Goal: Task Accomplishment & Management: Manage account settings

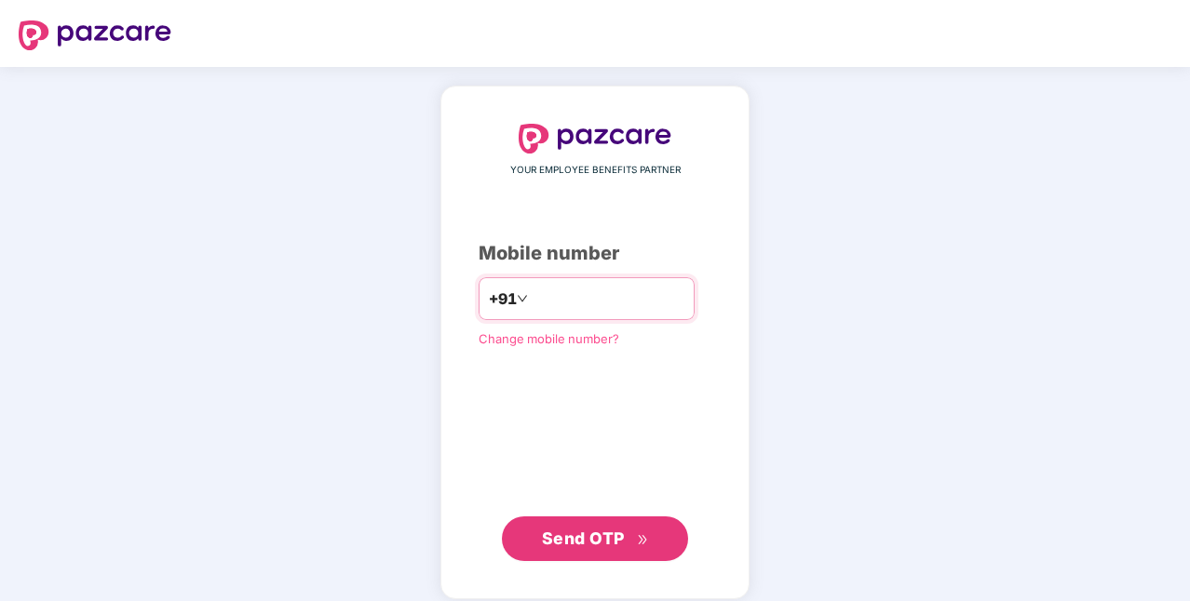
type input "**********"
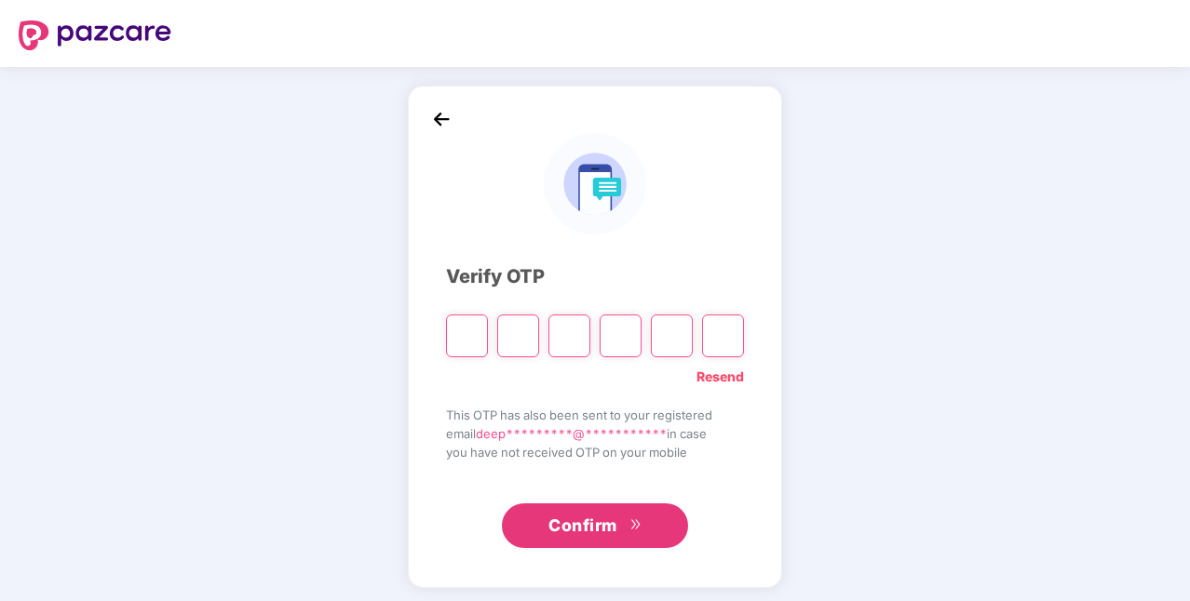
type input "*"
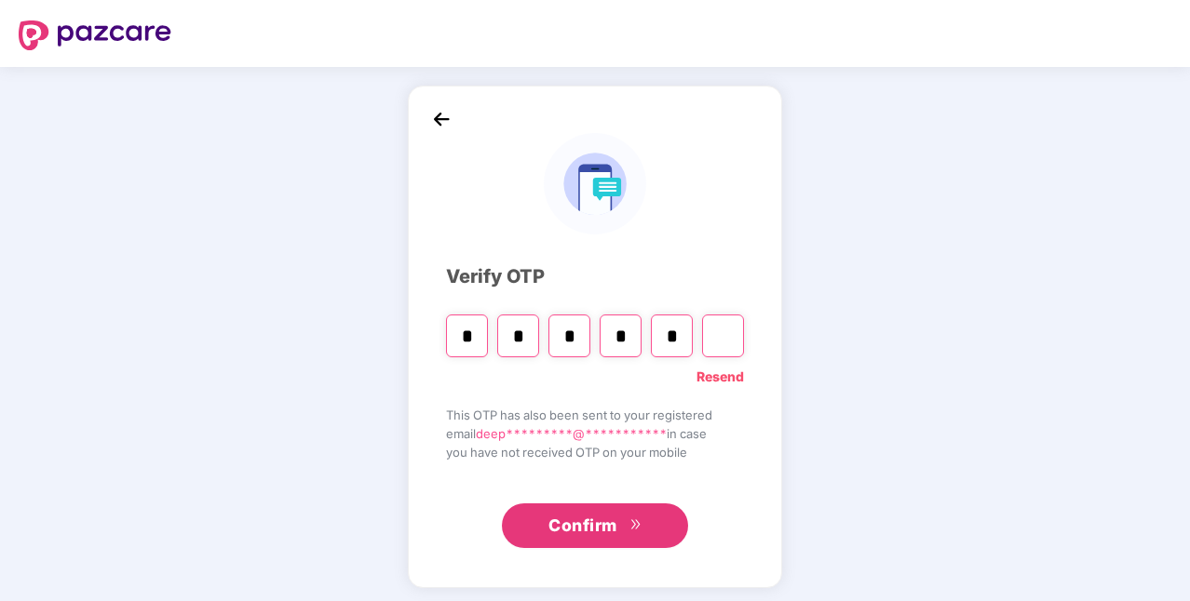
type input "*"
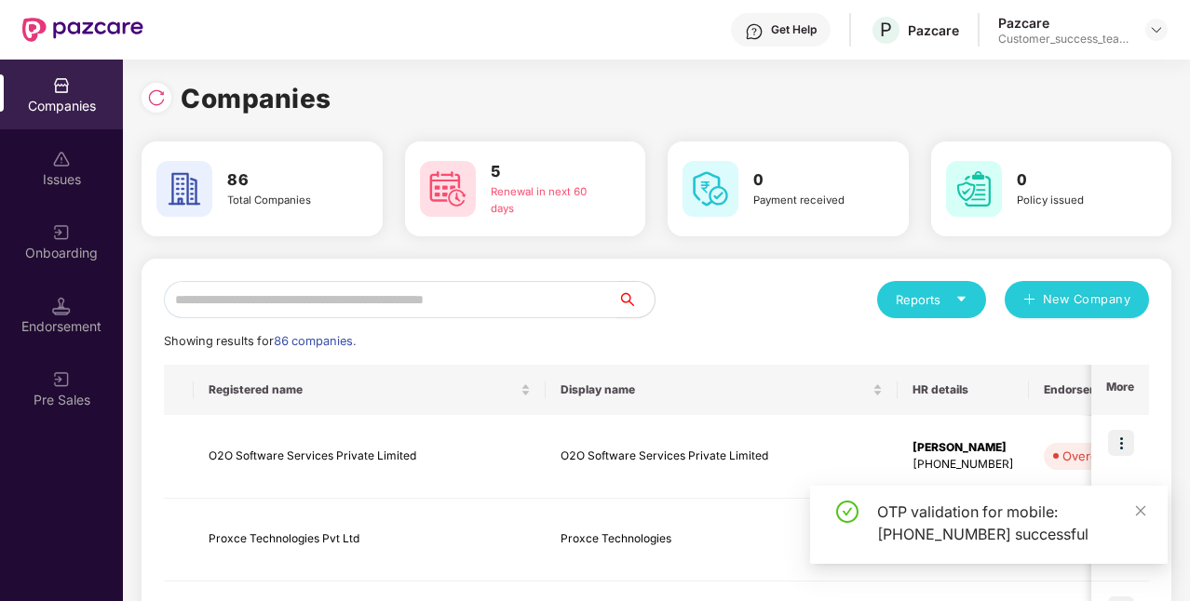
click at [532, 309] on input "text" at bounding box center [390, 299] width 453 height 37
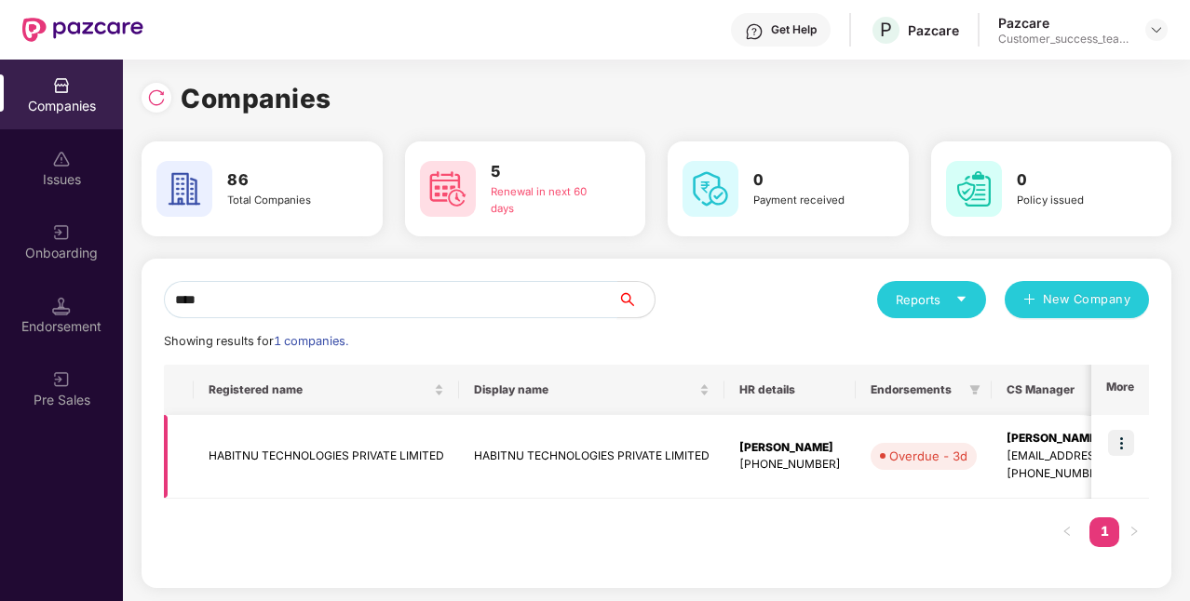
type input "****"
click at [1118, 446] on img at bounding box center [1121, 443] width 26 height 26
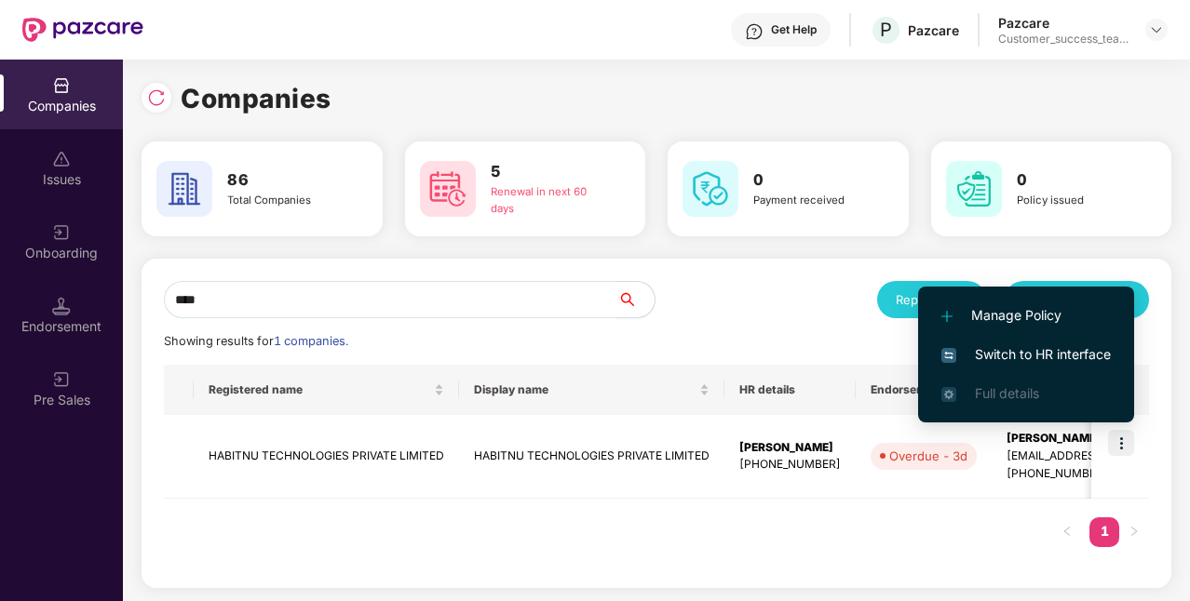
click at [1013, 360] on span "Switch to HR interface" at bounding box center [1025, 354] width 169 height 20
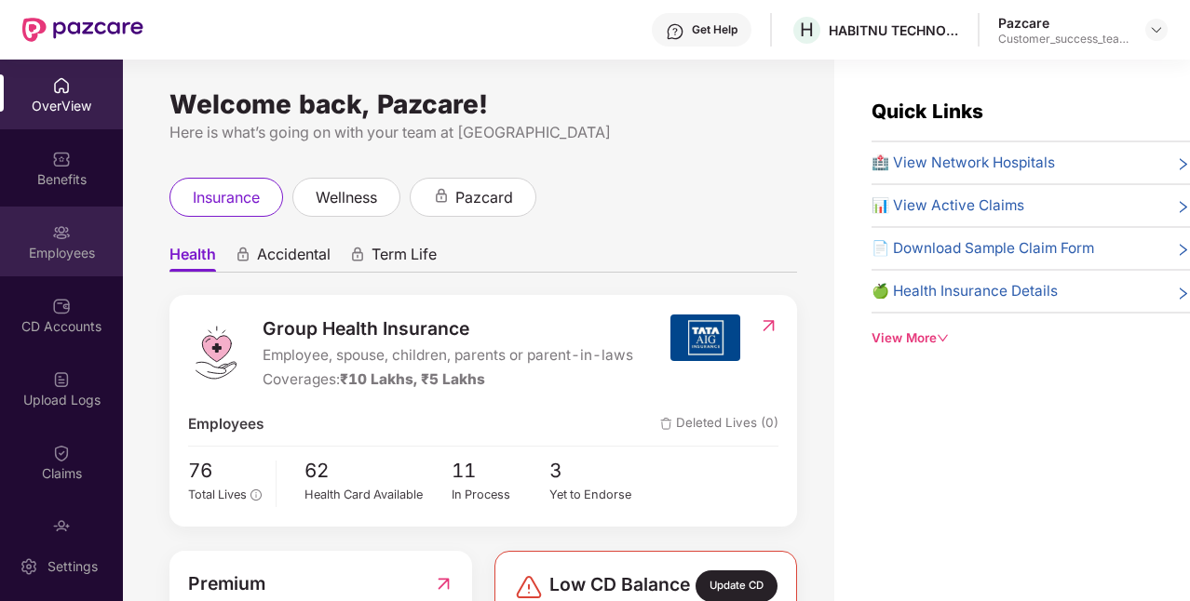
click at [51, 246] on div "Employees" at bounding box center [61, 253] width 123 height 19
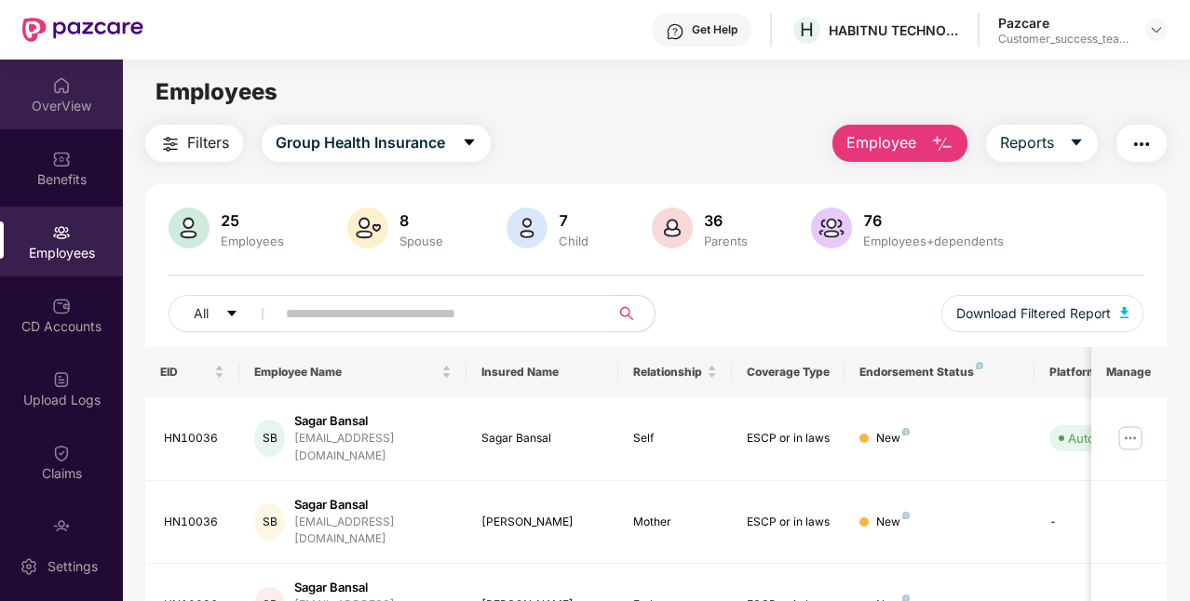
click at [72, 109] on div "OverView" at bounding box center [61, 106] width 123 height 19
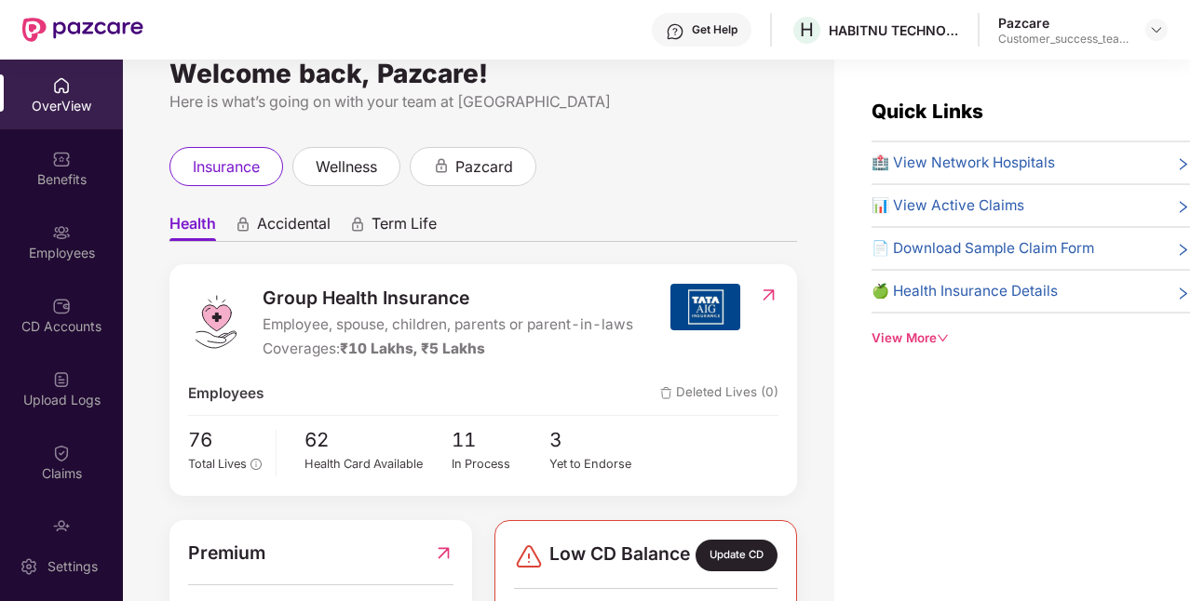
scroll to position [30, 0]
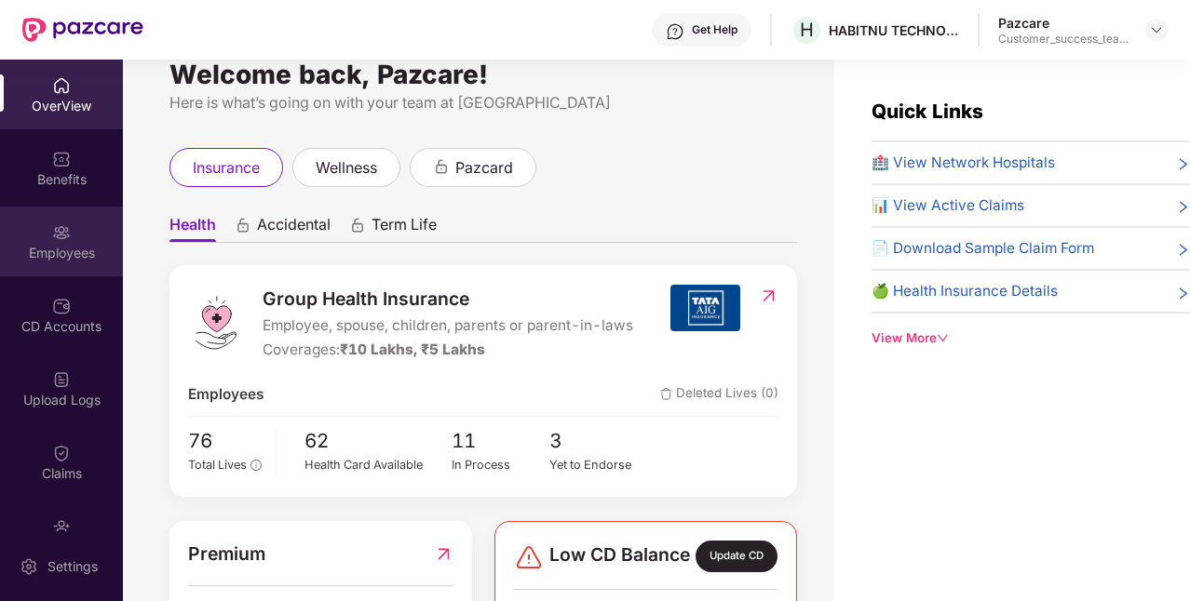
click at [67, 240] on div "Employees" at bounding box center [61, 242] width 123 height 70
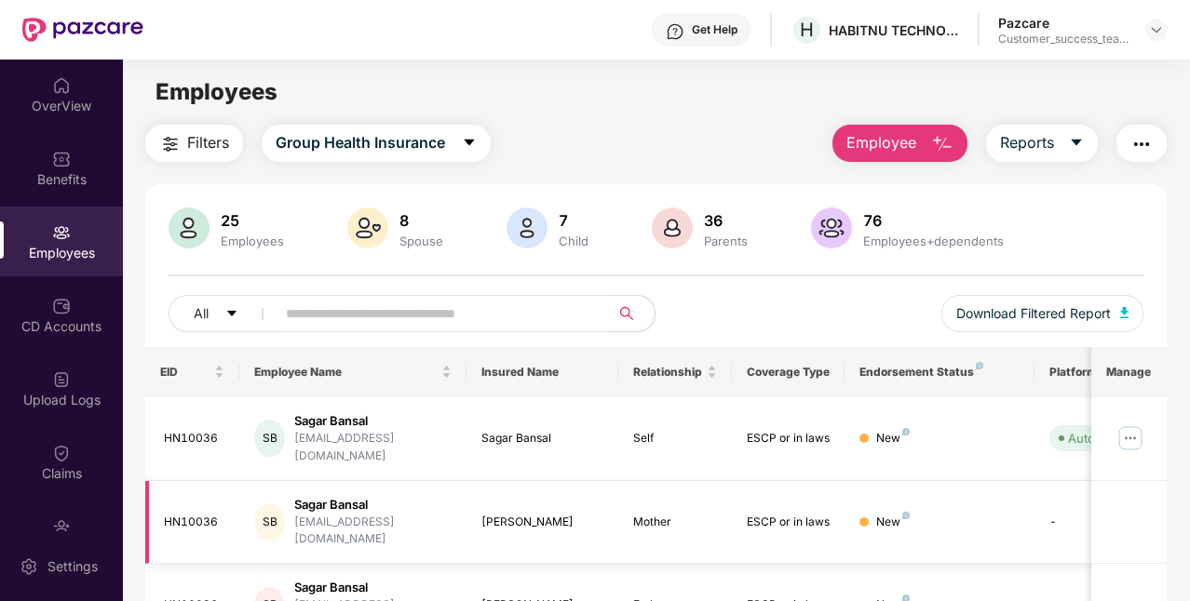
scroll to position [538, 0]
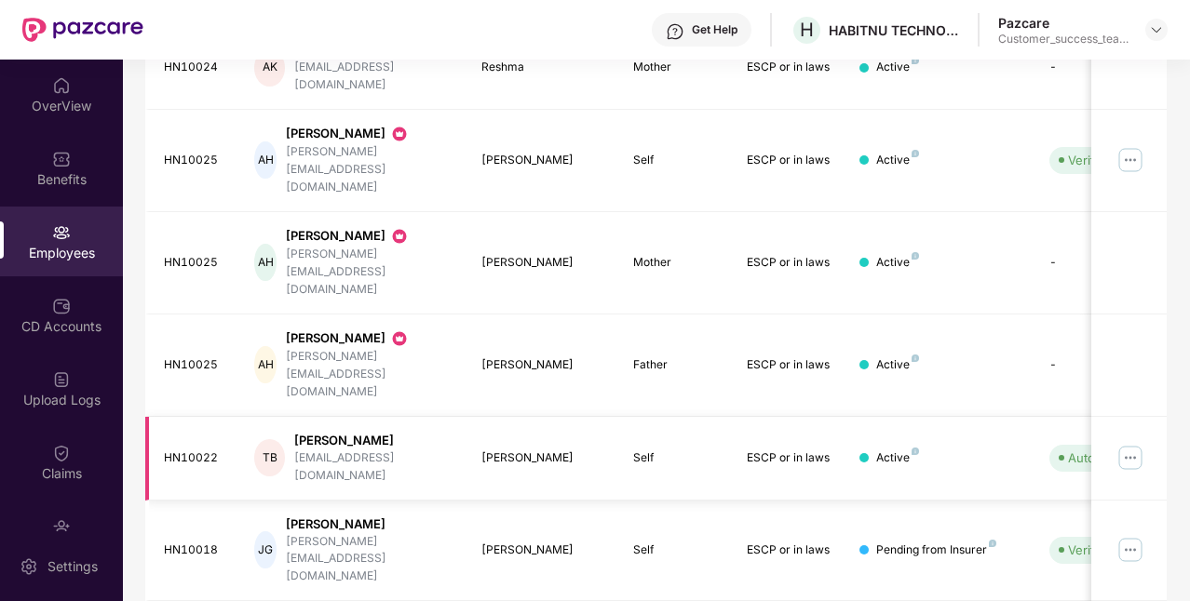
click at [1135, 443] on img at bounding box center [1130, 458] width 30 height 30
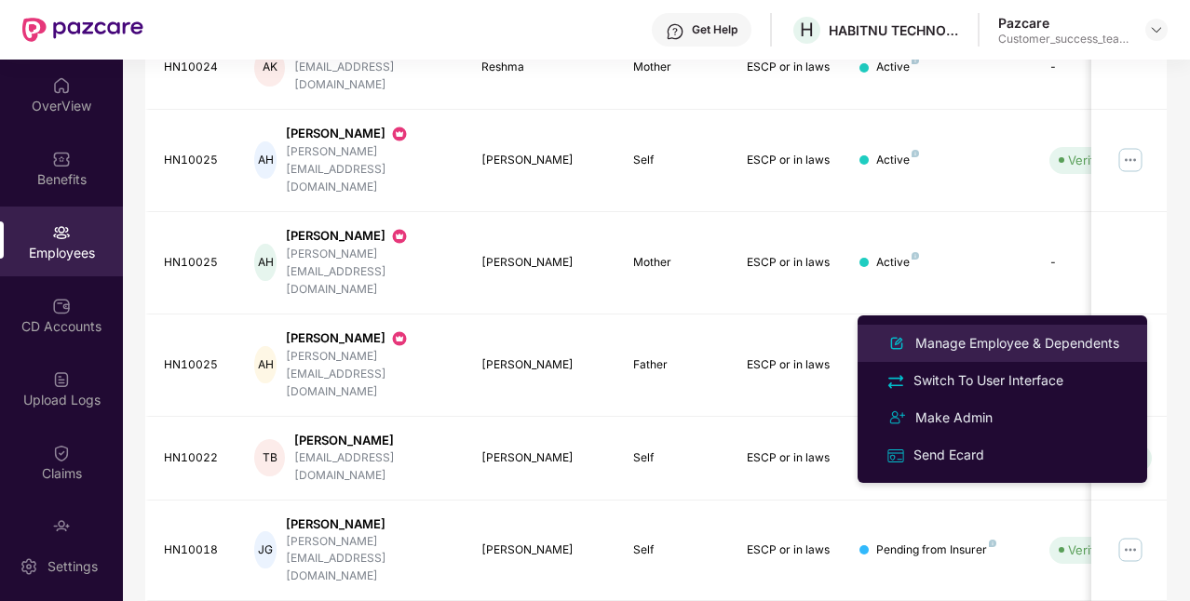
click at [1020, 347] on div "Manage Employee & Dependents" at bounding box center [1016, 343] width 211 height 20
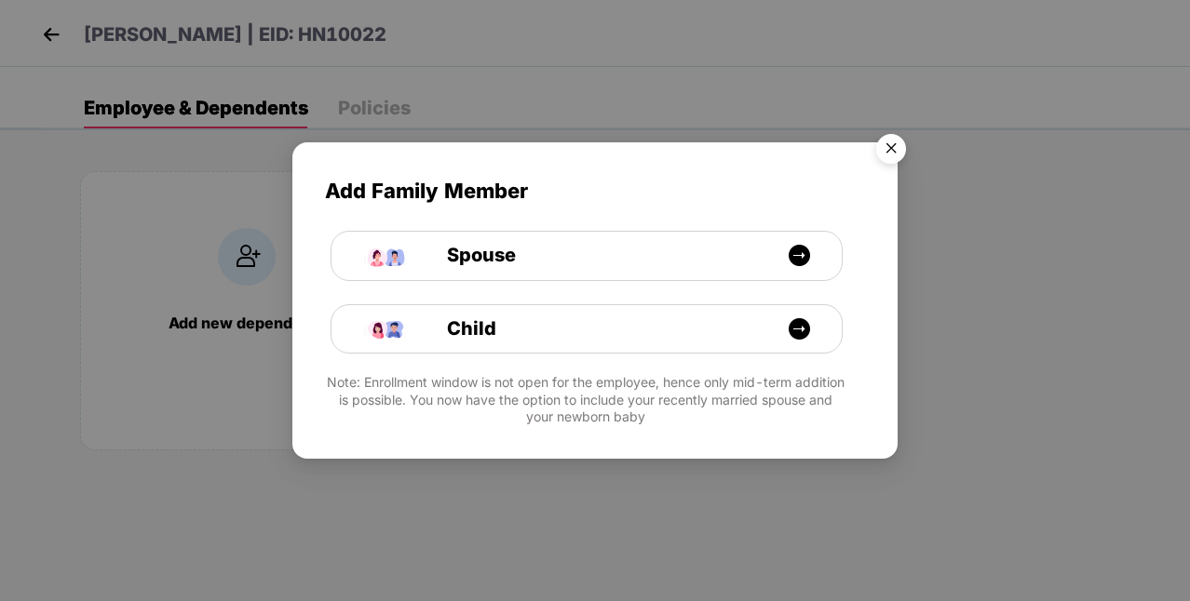
click at [895, 147] on img "Close" at bounding box center [891, 152] width 52 height 52
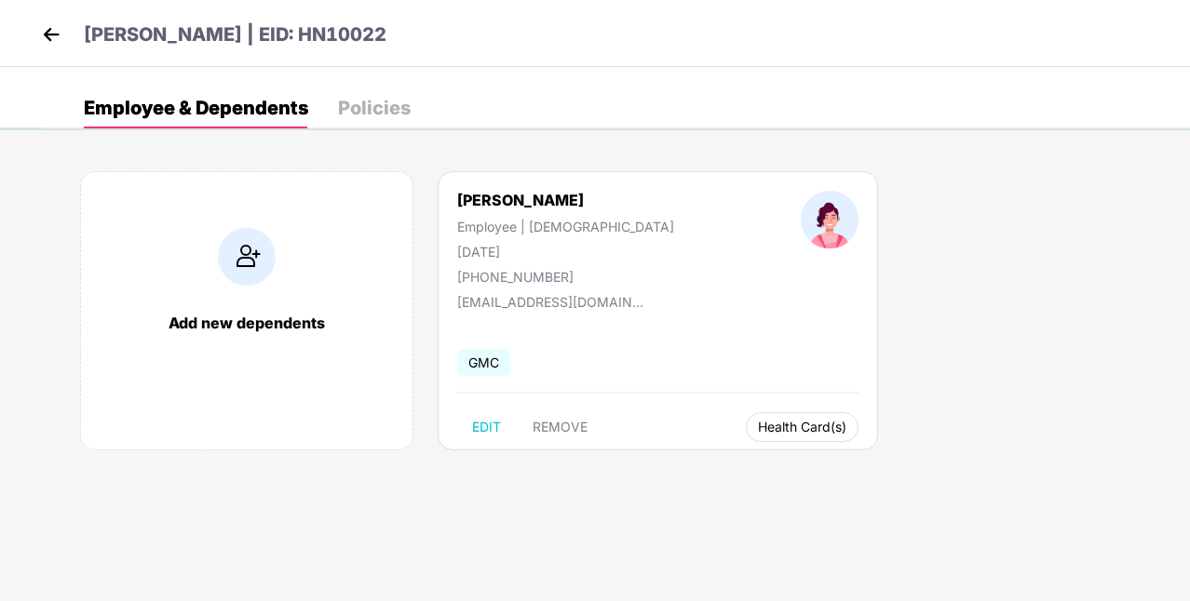
click at [758, 430] on span "Health Card(s)" at bounding box center [802, 427] width 88 height 9
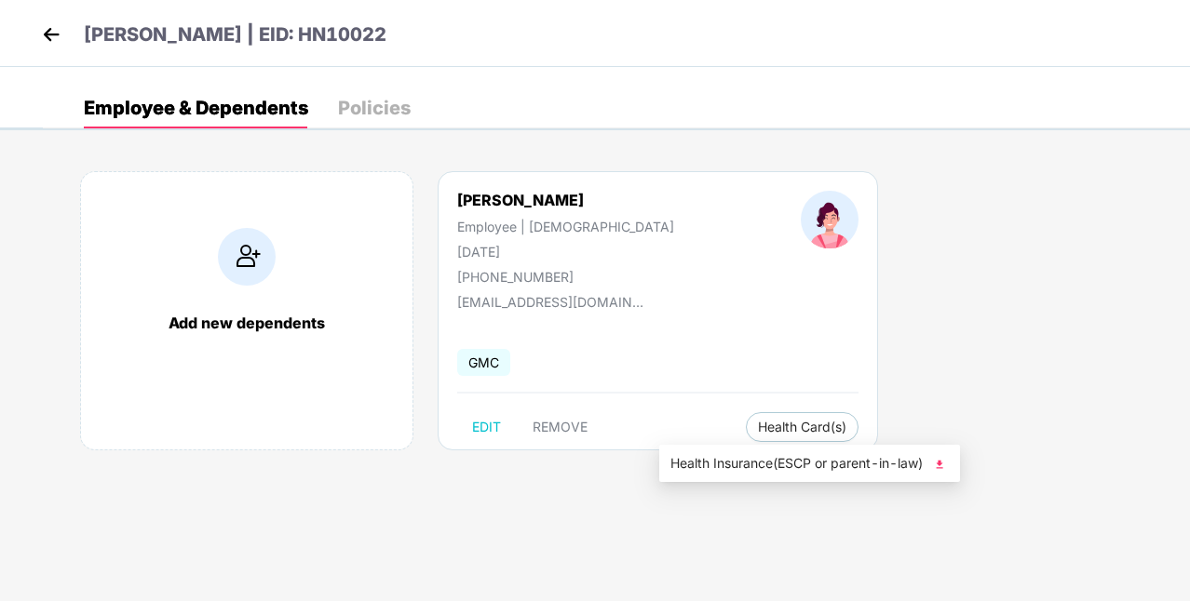
click at [709, 463] on span "Health Insurance(ESCP or parent-in-law)" at bounding box center [809, 463] width 278 height 20
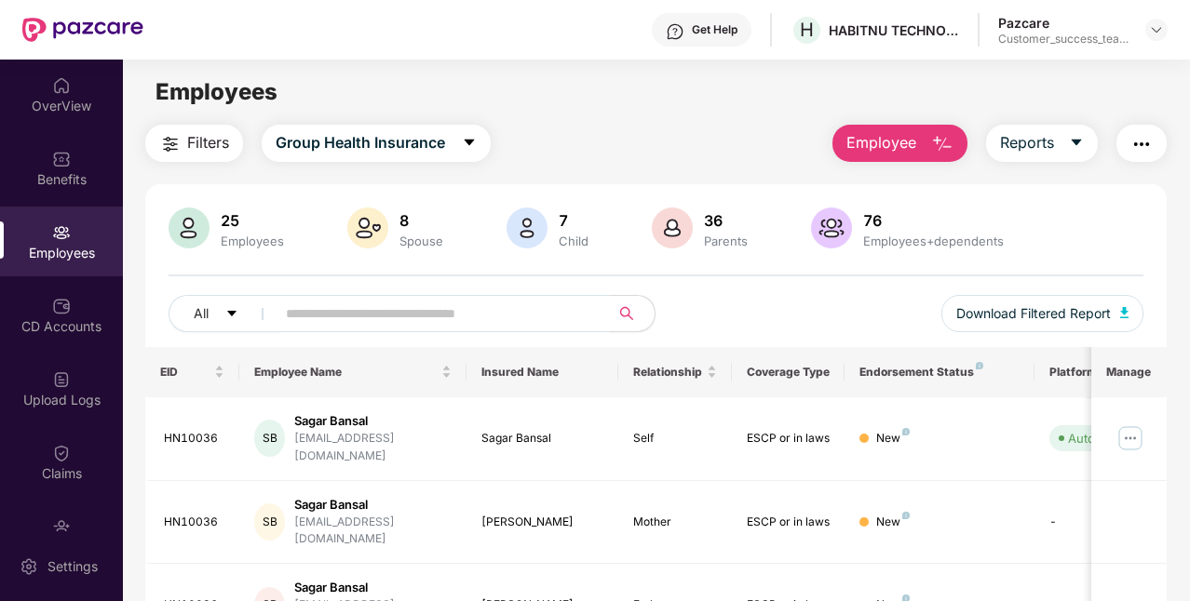
click at [380, 316] on input "text" at bounding box center [435, 314] width 299 height 28
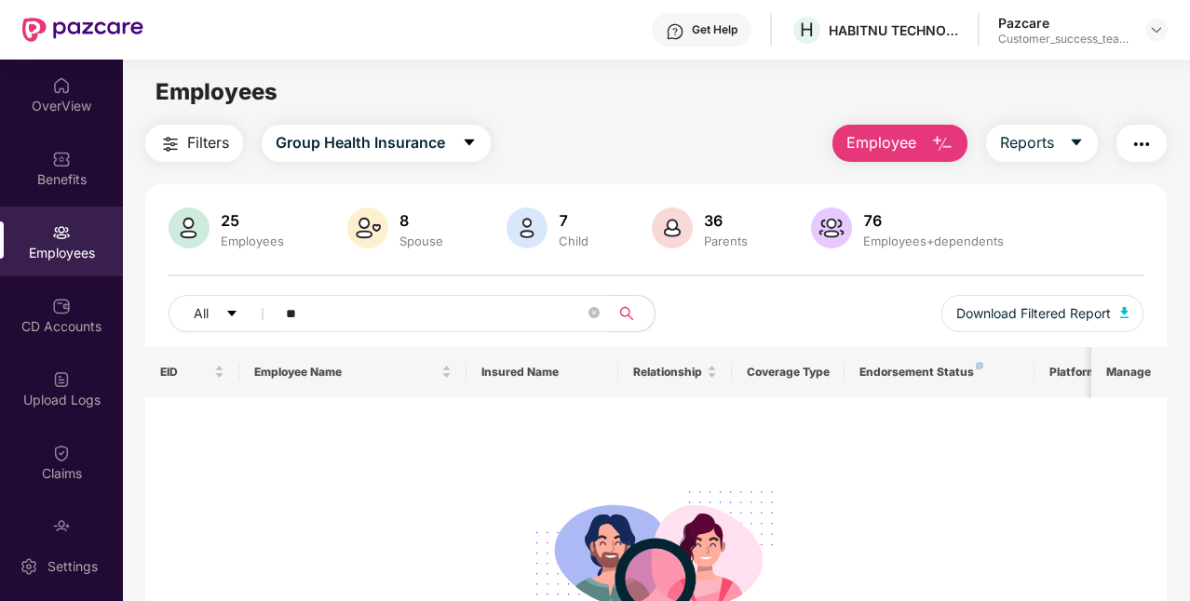
type input "*"
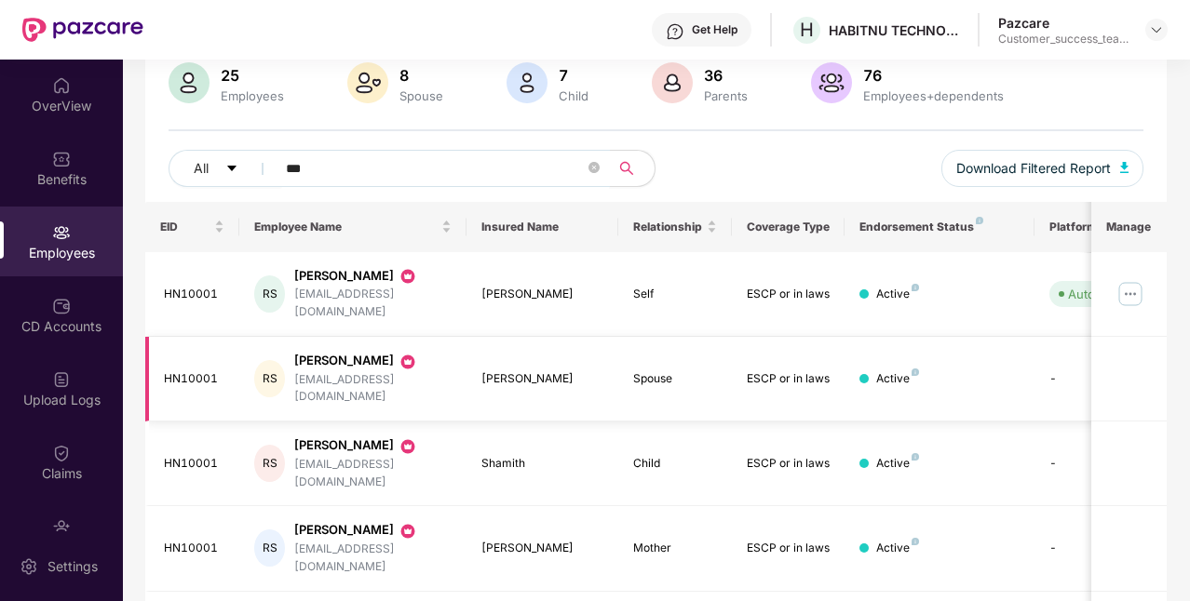
scroll to position [200, 0]
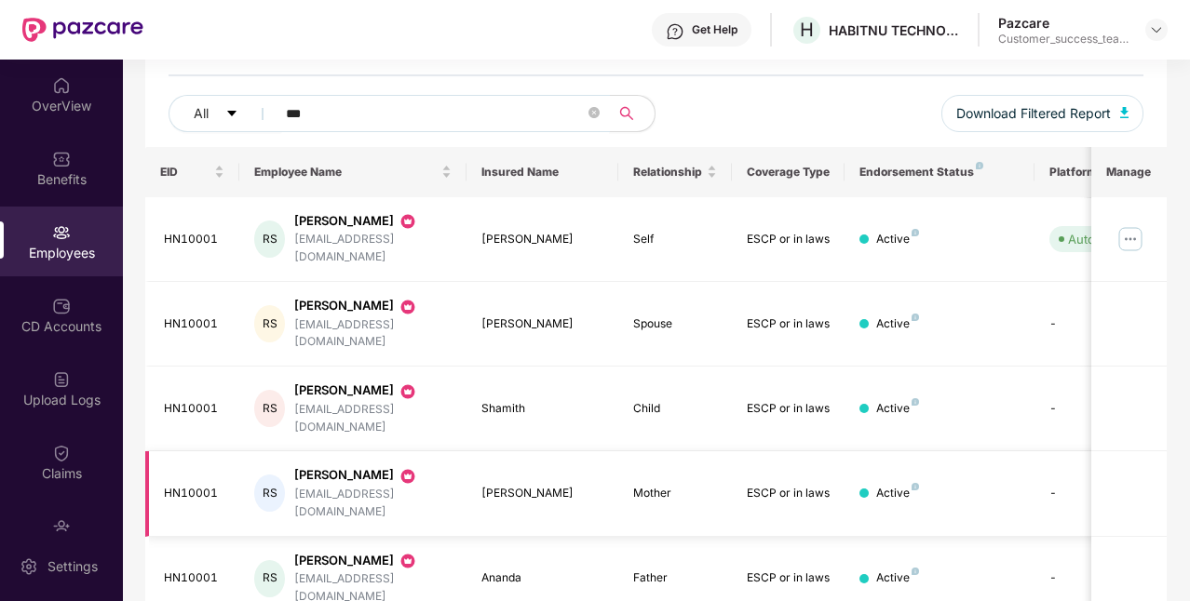
type input "***"
click at [521, 485] on div "[PERSON_NAME]" at bounding box center [542, 494] width 122 height 18
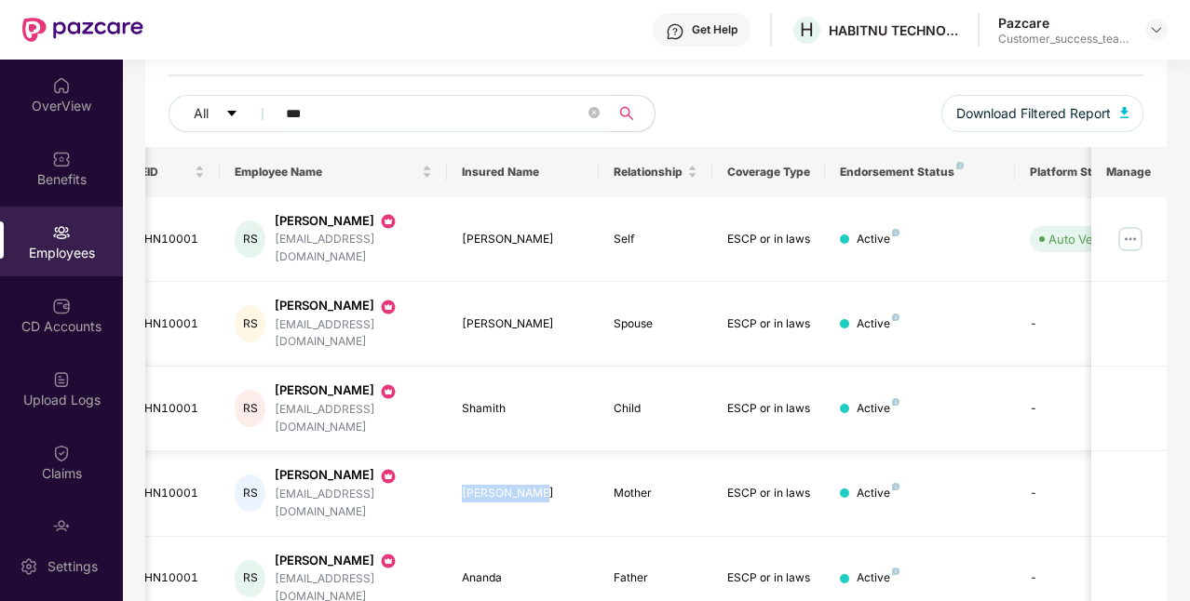
scroll to position [0, 0]
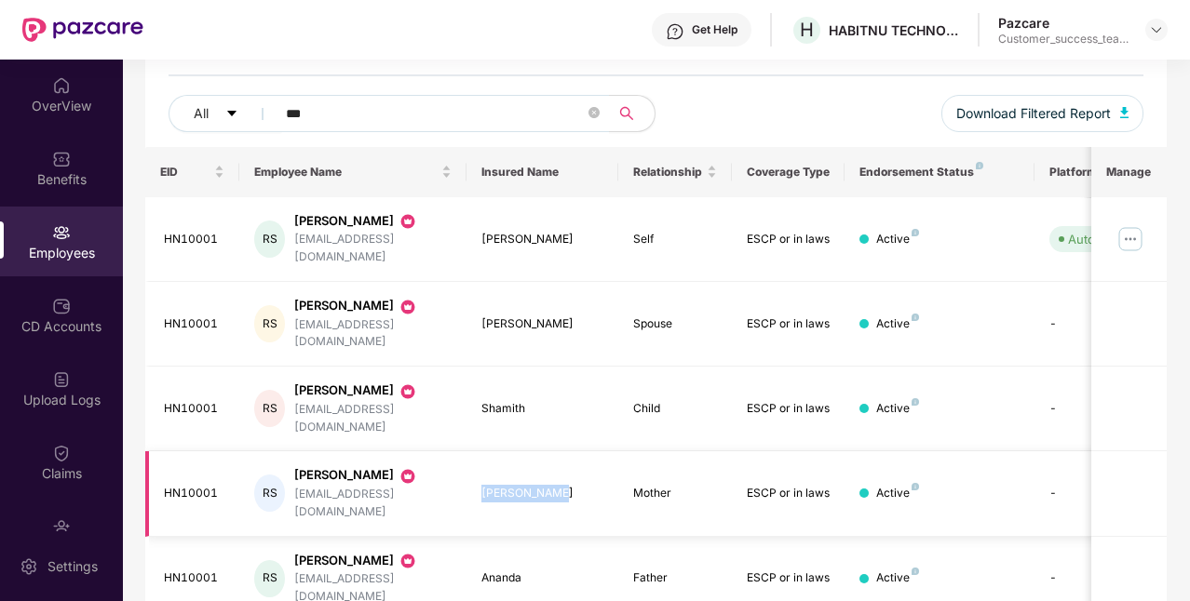
click at [514, 485] on div "[PERSON_NAME]" at bounding box center [542, 494] width 122 height 18
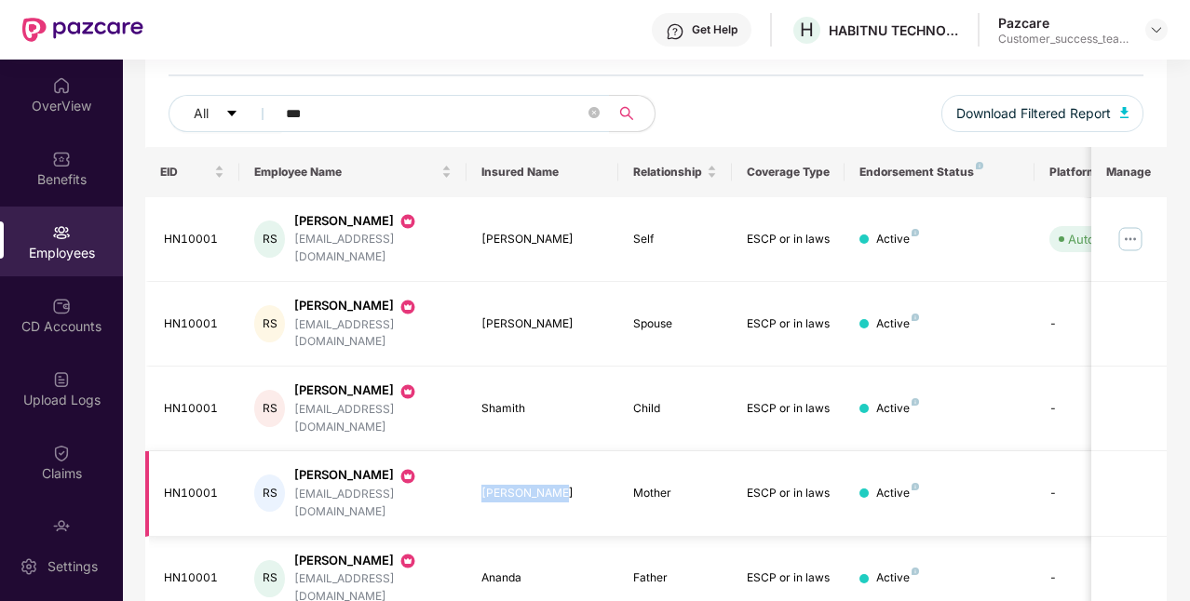
click at [514, 485] on div "[PERSON_NAME]" at bounding box center [542, 494] width 122 height 18
click at [500, 400] on div "Shamith" at bounding box center [542, 409] width 122 height 18
click at [503, 316] on div "[PERSON_NAME]" at bounding box center [542, 325] width 122 height 18
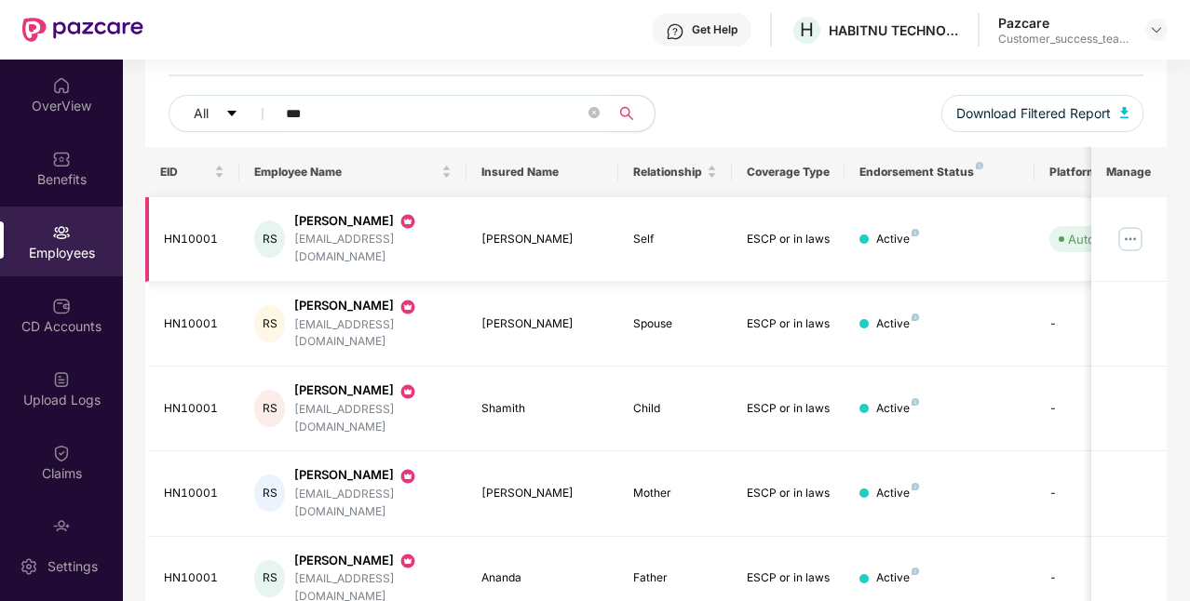
click at [512, 231] on div "[PERSON_NAME]" at bounding box center [542, 240] width 122 height 18
click at [517, 485] on div "[PERSON_NAME]" at bounding box center [542, 494] width 122 height 18
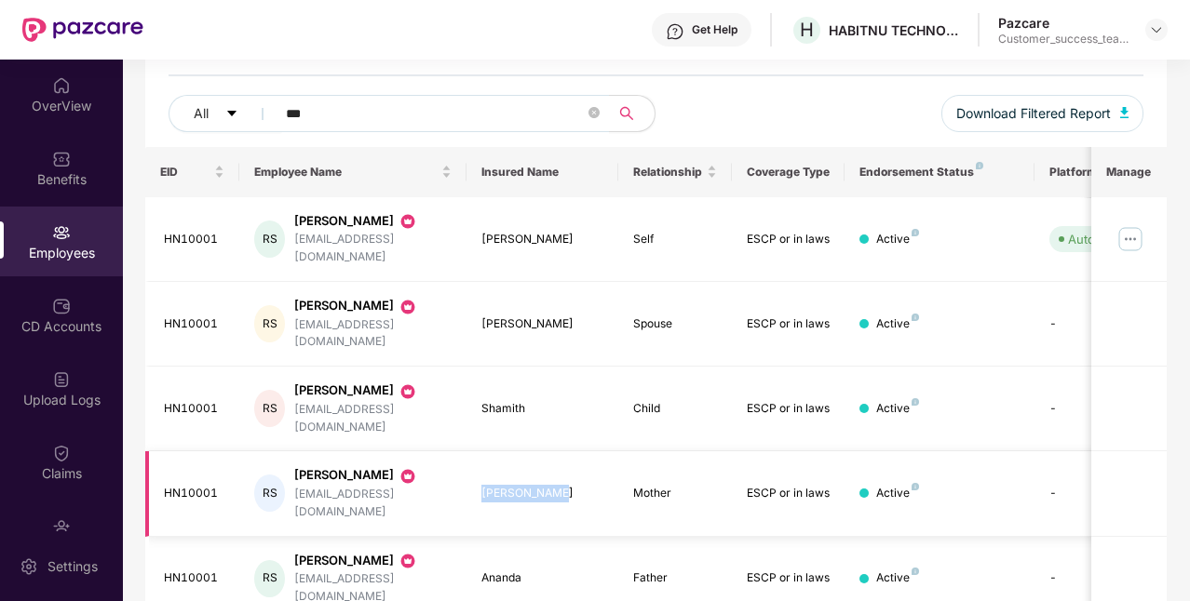
click at [517, 485] on div "[PERSON_NAME]" at bounding box center [542, 494] width 122 height 18
click at [497, 570] on div "Ananda" at bounding box center [542, 579] width 122 height 18
click at [508, 400] on div "Shamith" at bounding box center [542, 409] width 122 height 18
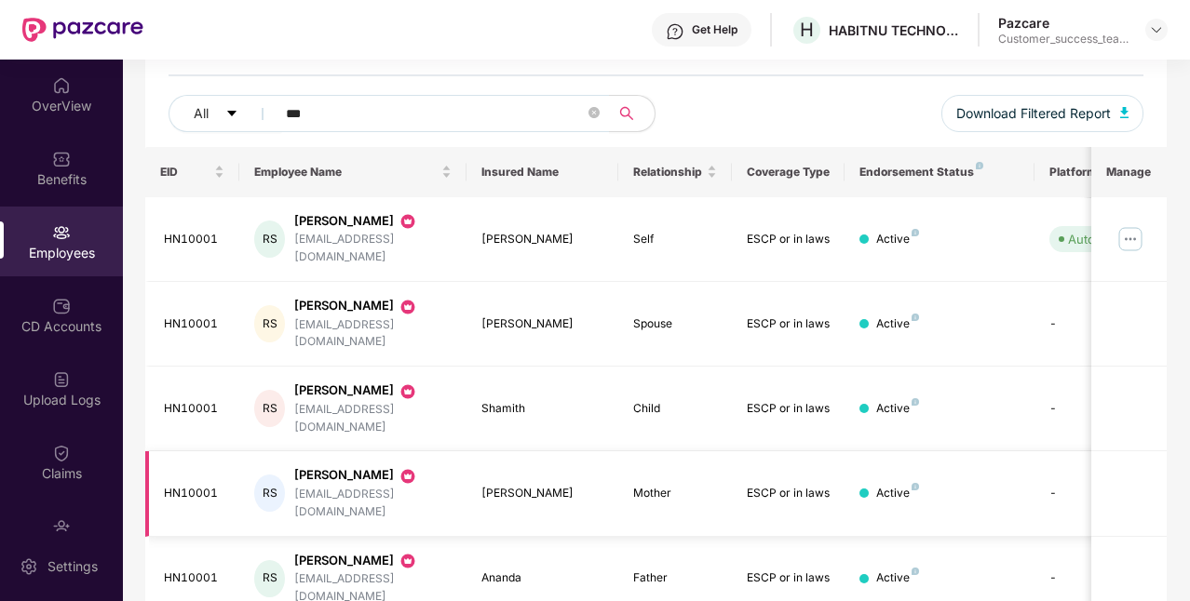
click at [534, 485] on div "[PERSON_NAME]" at bounding box center [542, 494] width 122 height 18
